Goal: Communication & Community: Answer question/provide support

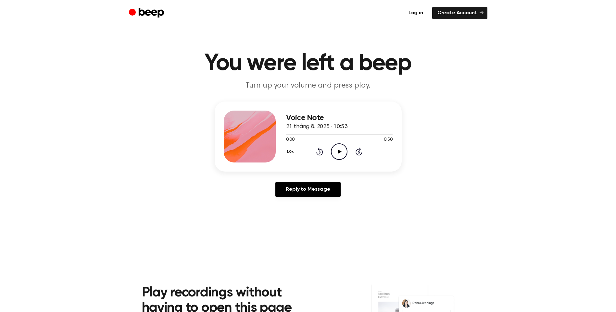
click at [578, 264] on main "You were left a beep Turn up your volume and press play. Voice Note 21 tháng 8,…" at bounding box center [308, 200] width 616 height 400
click at [337, 156] on icon "Play Audio" at bounding box center [339, 151] width 17 height 17
click at [341, 153] on icon "Play Audio" at bounding box center [339, 151] width 17 height 17
click at [338, 150] on icon at bounding box center [339, 152] width 3 height 4
click at [341, 155] on icon "Play Audio" at bounding box center [339, 151] width 17 height 17
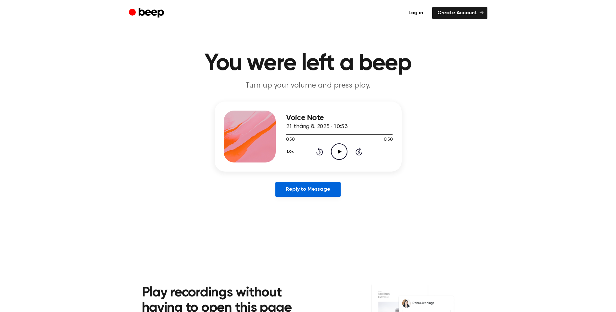
click at [308, 188] on link "Reply to Message" at bounding box center [307, 189] width 65 height 15
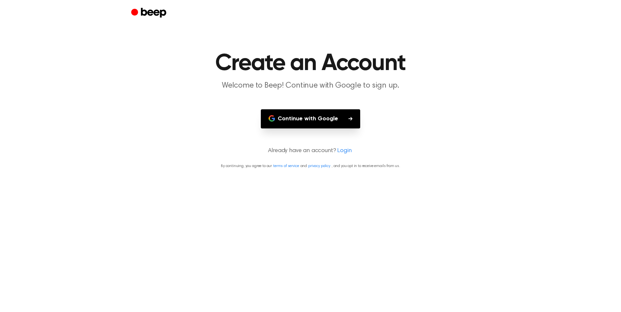
click at [338, 118] on button "Continue with Google" at bounding box center [310, 118] width 99 height 19
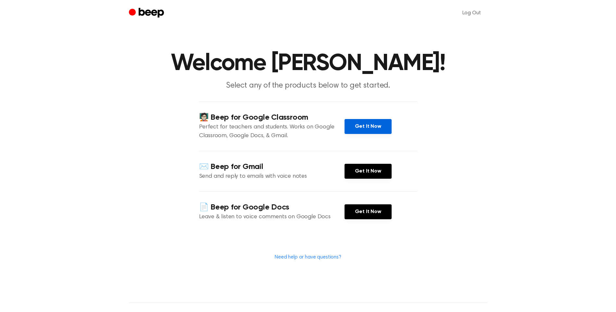
click at [364, 133] on link "Get It Now" at bounding box center [367, 126] width 47 height 15
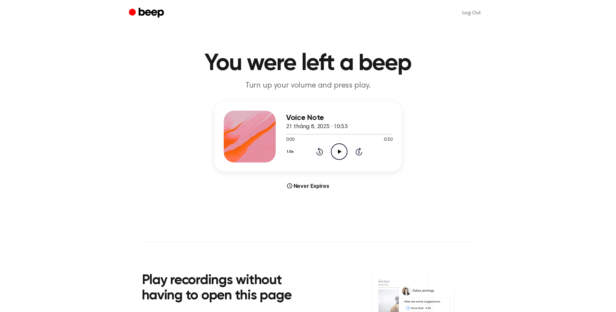
click at [340, 151] on icon "Play Audio" at bounding box center [339, 151] width 17 height 17
drag, startPoint x: 382, startPoint y: 136, endPoint x: 356, endPoint y: 137, distance: 26.3
click at [352, 137] on div "0:48 0:50 Your browser does not support the [object Object] element." at bounding box center [339, 137] width 106 height 12
drag, startPoint x: 356, startPoint y: 137, endPoint x: 391, endPoint y: 134, distance: 34.8
click at [391, 134] on span at bounding box center [389, 134] width 5 height 5
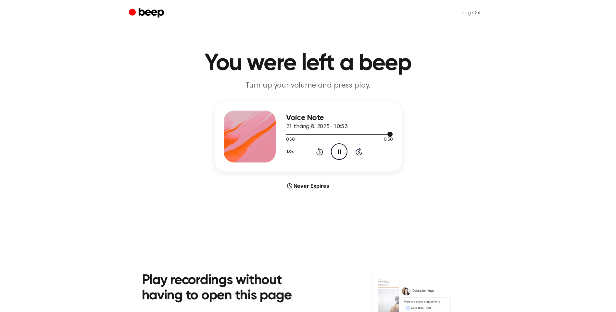
drag, startPoint x: 387, startPoint y: 134, endPoint x: 323, endPoint y: 133, distance: 64.9
click at [323, 133] on div at bounding box center [339, 133] width 106 height 5
click at [329, 134] on span at bounding box center [327, 134] width 5 height 5
drag, startPoint x: 327, startPoint y: 134, endPoint x: 298, endPoint y: 134, distance: 29.2
click at [298, 134] on div at bounding box center [309, 134] width 46 height 1
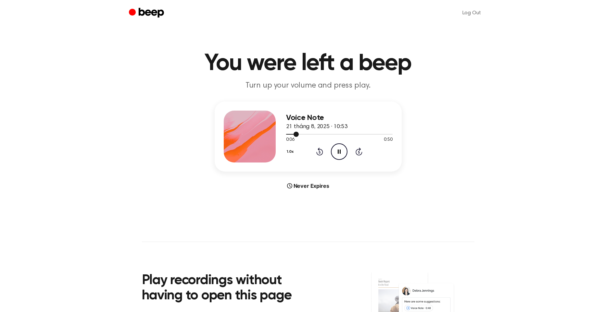
click at [290, 136] on div at bounding box center [339, 133] width 106 height 5
click at [289, 136] on span at bounding box center [288, 134] width 5 height 5
click at [339, 150] on icon at bounding box center [340, 152] width 4 height 4
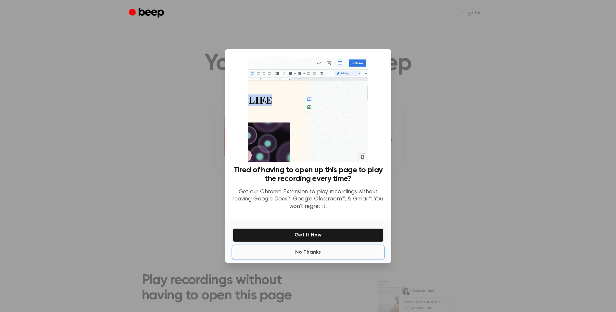
click at [301, 249] on button "No Thanks" at bounding box center [308, 252] width 151 height 13
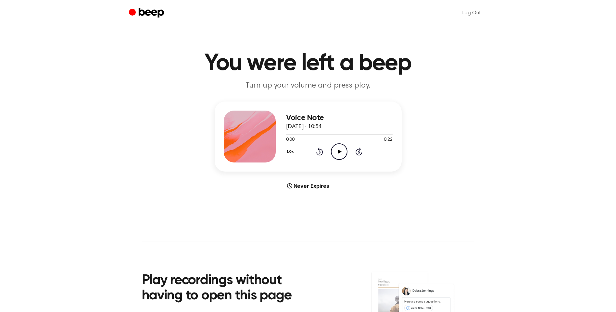
click at [340, 155] on icon "Play Audio" at bounding box center [339, 151] width 17 height 17
click at [339, 153] on icon "Play Audio" at bounding box center [339, 151] width 17 height 17
click at [337, 154] on icon "Play Audio" at bounding box center [339, 151] width 17 height 17
click at [340, 152] on icon at bounding box center [340, 152] width 4 height 4
click at [338, 133] on div at bounding box center [339, 133] width 106 height 5
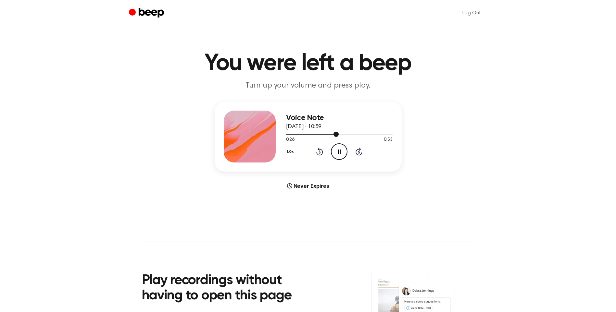
click at [329, 135] on div at bounding box center [339, 133] width 106 height 5
click at [338, 156] on icon "Play Audio" at bounding box center [339, 151] width 17 height 17
drag, startPoint x: 353, startPoint y: 136, endPoint x: 345, endPoint y: 135, distance: 7.5
click at [345, 135] on div at bounding box center [339, 133] width 106 height 5
click at [287, 133] on div at bounding box center [339, 133] width 106 height 5
